Goal: Check status

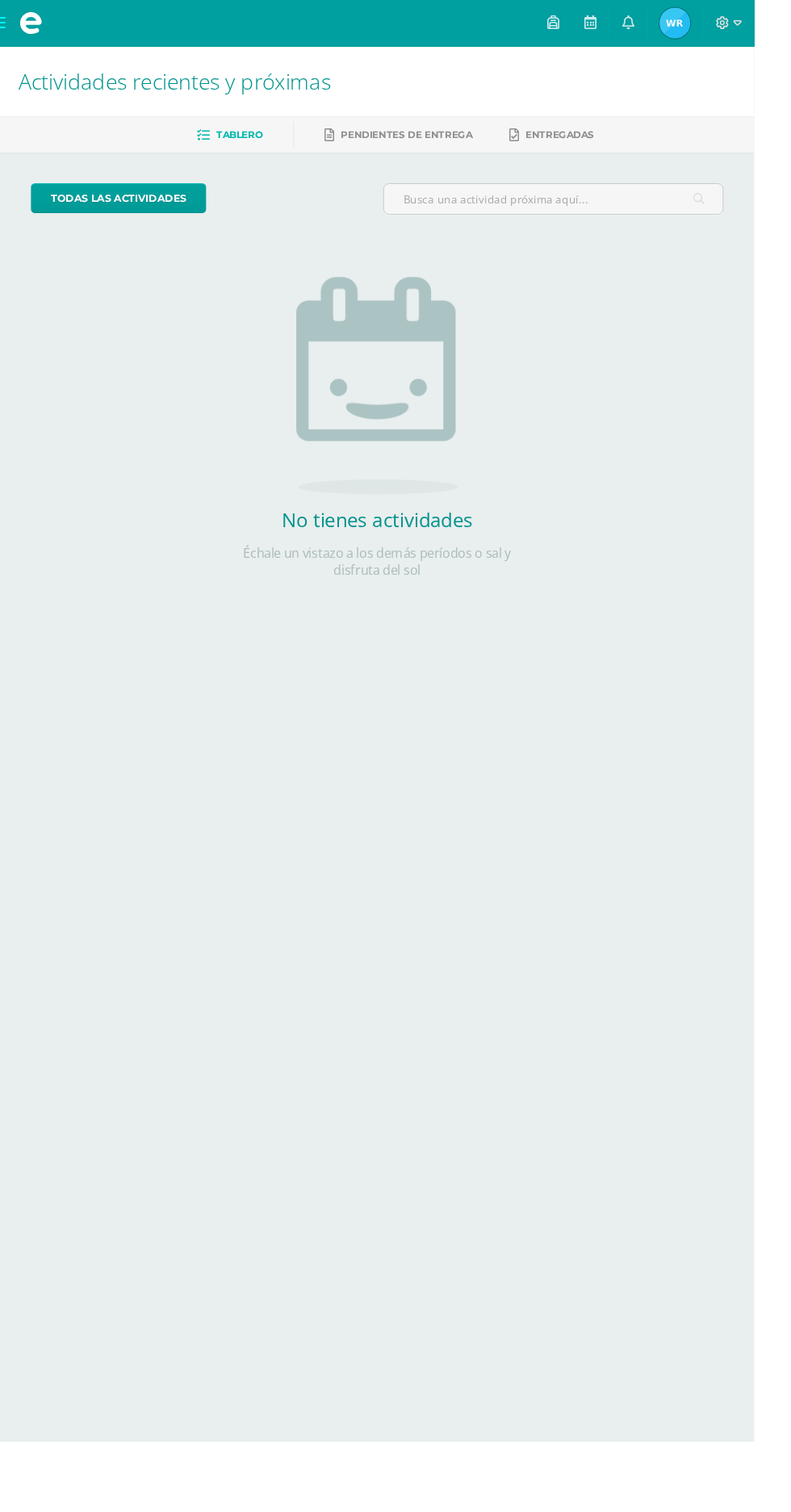
click at [728, 26] on span "Waleska Eliana Mi Perfil" at bounding box center [707, 24] width 39 height 32
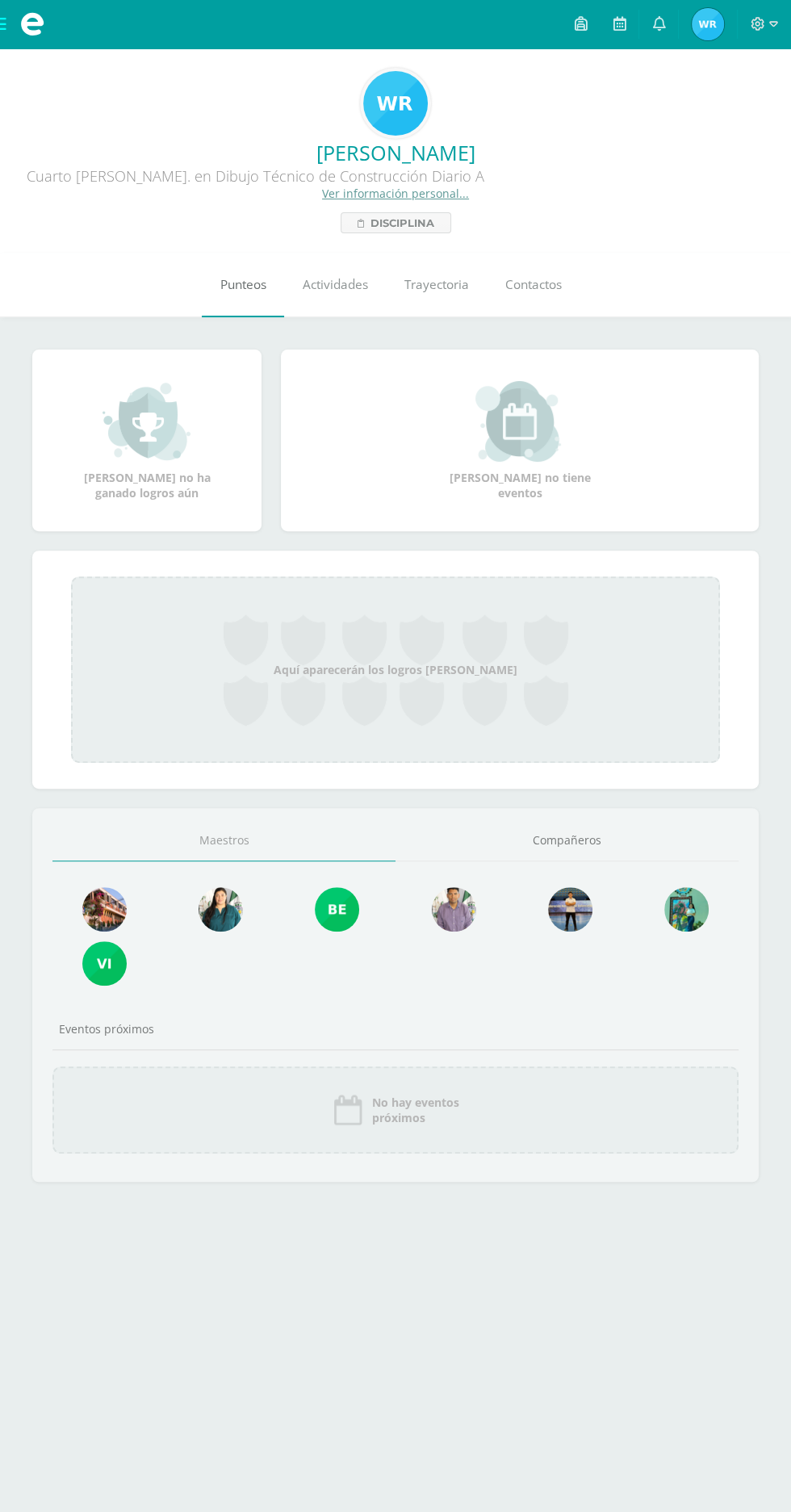
click at [258, 275] on link "Punteos" at bounding box center [243, 284] width 82 height 65
